Goal: Find specific page/section: Find specific page/section

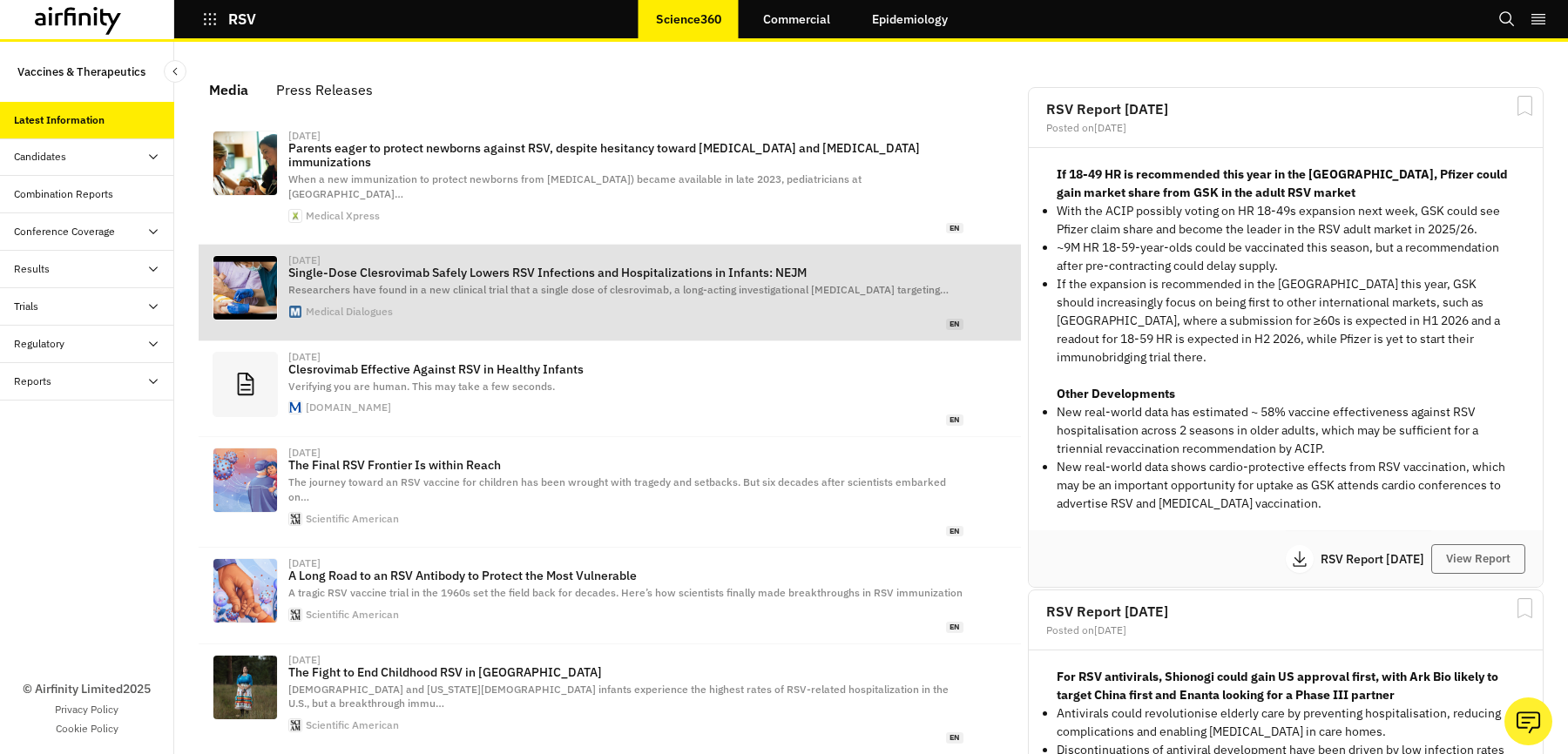
scroll to position [1074, 523]
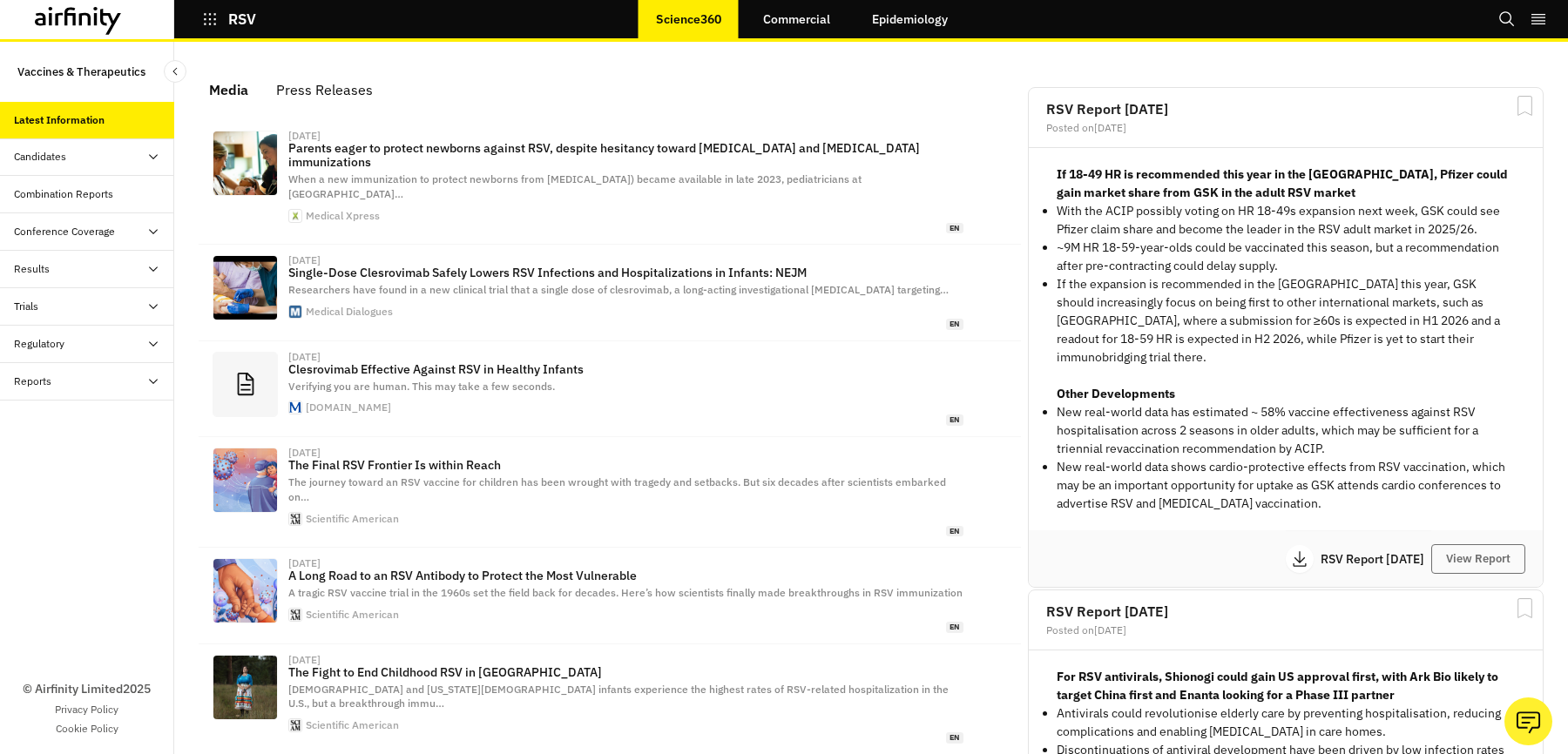
click at [209, 19] on icon "button" at bounding box center [209, 18] width 12 height 12
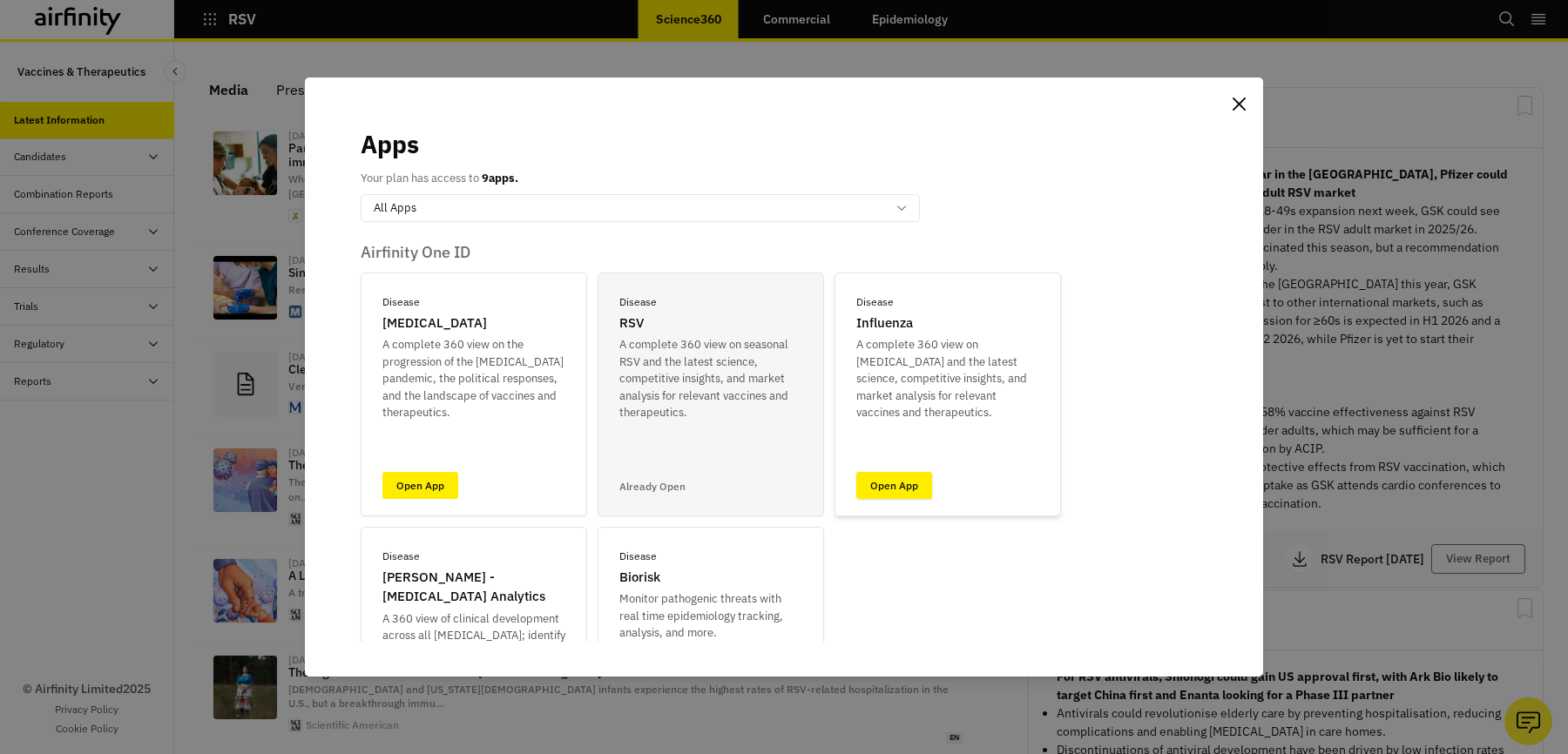
click at [917, 488] on link "Open App" at bounding box center [894, 485] width 76 height 27
